Goal: Task Accomplishment & Management: Manage account settings

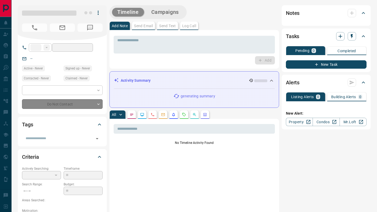
type input "**"
type input "**********"
type input "*"
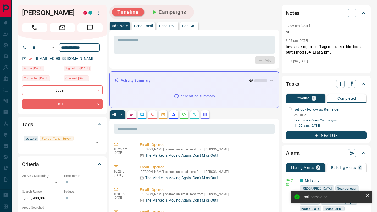
click at [66, 48] on input "**********" at bounding box center [79, 47] width 41 height 8
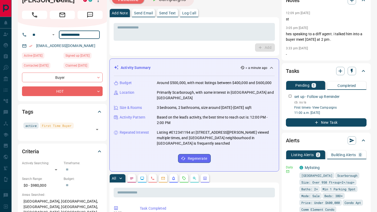
scroll to position [21, 0]
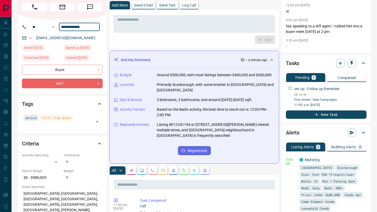
click at [151, 169] on icon "Calls" at bounding box center [152, 171] width 4 height 4
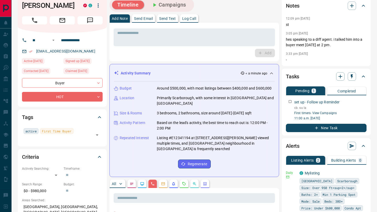
scroll to position [0, 0]
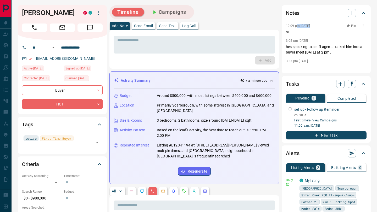
drag, startPoint x: 296, startPoint y: 27, endPoint x: 311, endPoint y: 27, distance: 14.1
click at [310, 27] on p "12:09 pm [DATE]" at bounding box center [298, 26] width 24 height 4
drag, startPoint x: 315, startPoint y: 27, endPoint x: 285, endPoint y: 27, distance: 30.1
click at [285, 27] on div "Notes 12:09 pm [DATE] Pin st 3:05 pm [DATE] hes speaking to a diff agent. i tal…" at bounding box center [326, 39] width 89 height 68
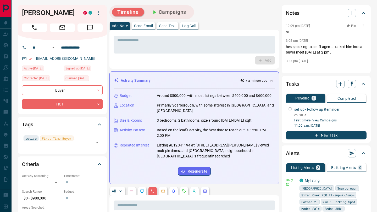
click at [293, 27] on p "12:09 pm [DATE]" at bounding box center [298, 26] width 24 height 4
click at [350, 10] on icon "button" at bounding box center [352, 13] width 6 height 6
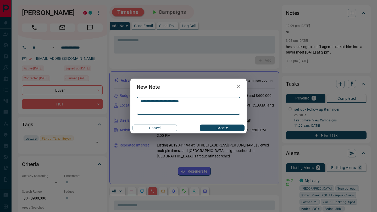
type textarea "**********"
click at [220, 129] on button "Create" at bounding box center [222, 128] width 45 height 7
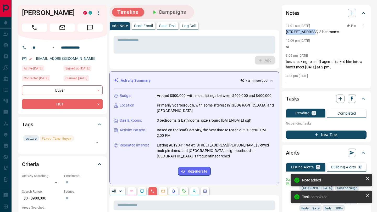
drag, startPoint x: 284, startPoint y: 33, endPoint x: 309, endPoint y: 33, distance: 24.9
click at [309, 33] on div "Notes 11:01 am [DATE] Pin [STREET_ADDRESS] 3 bedrooms. 12:09 pm [DATE] st 3:05 …" at bounding box center [326, 46] width 89 height 83
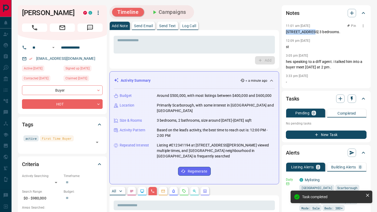
click at [309, 33] on p "[STREET_ADDRESS] 3 bedrooms." at bounding box center [326, 31] width 81 height 5
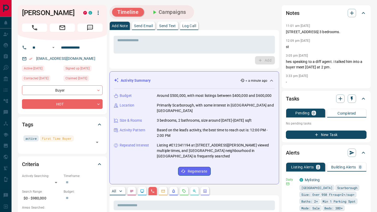
click at [146, 24] on p "Send Email" at bounding box center [143, 26] width 19 height 4
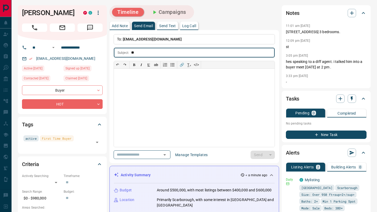
type input "*"
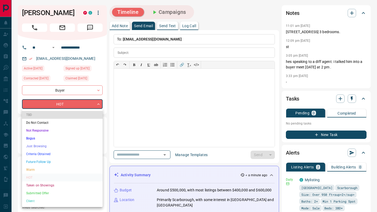
click at [40, 193] on li "Submitted Offer" at bounding box center [62, 194] width 81 height 8
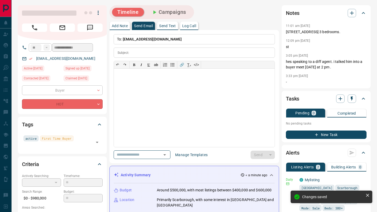
type input "*"
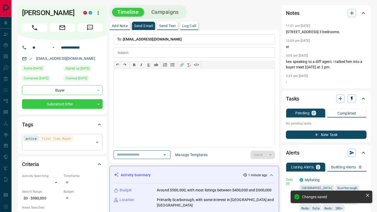
click at [61, 139] on span "First Time Buyer" at bounding box center [57, 138] width 30 height 5
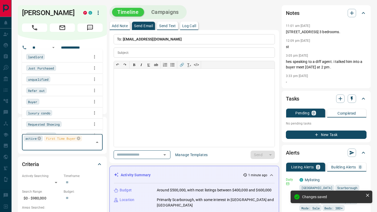
scroll to position [52, 0]
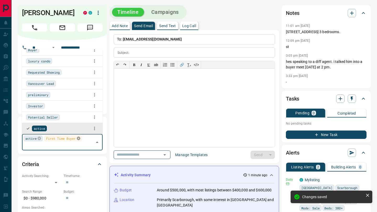
click at [80, 139] on icon at bounding box center [78, 139] width 4 height 4
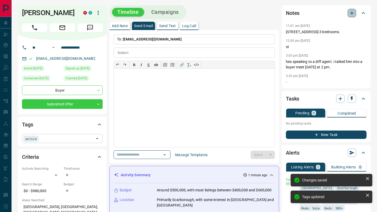
click at [349, 13] on icon "button" at bounding box center [352, 13] width 6 height 6
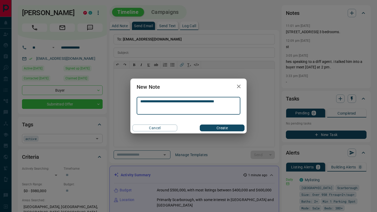
type textarea "**********"
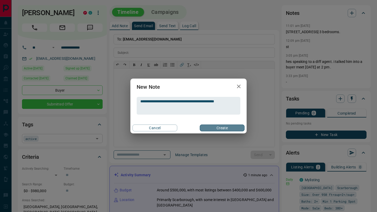
click at [229, 130] on button "Create" at bounding box center [222, 128] width 45 height 7
